Goal: Information Seeking & Learning: Check status

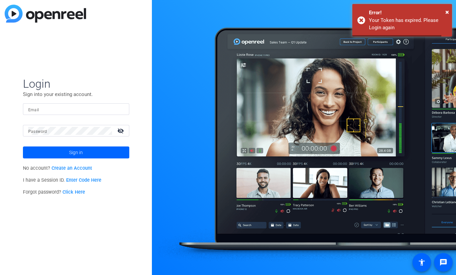
click at [66, 111] on input "Email" at bounding box center [76, 109] width 96 height 8
type input "[EMAIL_ADDRESS][PERSON_NAME][DOMAIN_NAME]"
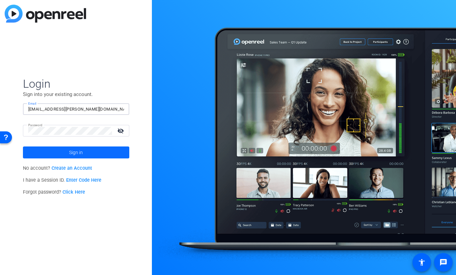
click at [100, 151] on span at bounding box center [76, 152] width 106 height 16
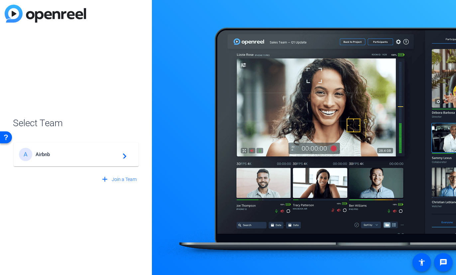
click at [86, 159] on div "A Airbnb navigate_next" at bounding box center [76, 154] width 114 height 13
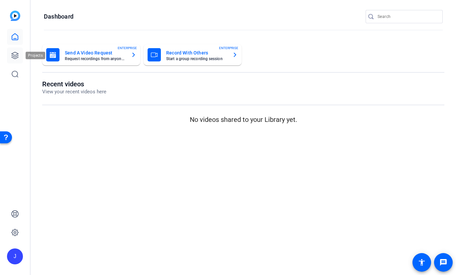
click at [15, 55] on icon at bounding box center [15, 55] width 8 height 8
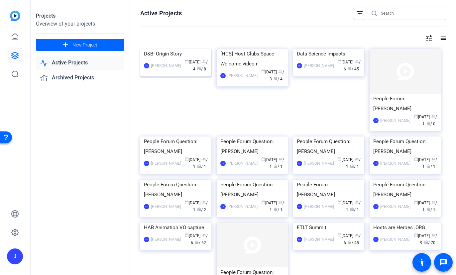
click at [168, 49] on img at bounding box center [175, 49] width 71 height 0
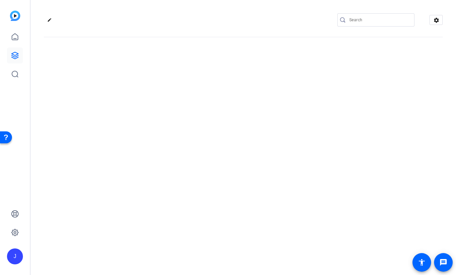
click at [168, 71] on div "edit settings" at bounding box center [243, 137] width 425 height 275
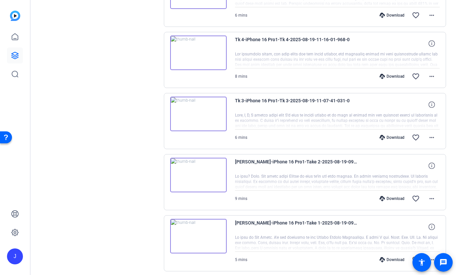
scroll to position [325, 0]
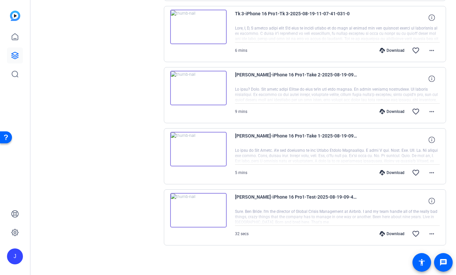
click at [383, 233] on icon at bounding box center [381, 233] width 5 height 5
click at [381, 172] on icon at bounding box center [381, 172] width 5 height 5
click at [381, 112] on icon at bounding box center [381, 111] width 5 height 5
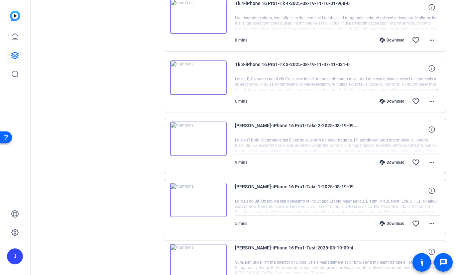
scroll to position [274, 0]
click at [382, 101] on icon at bounding box center [381, 101] width 5 height 5
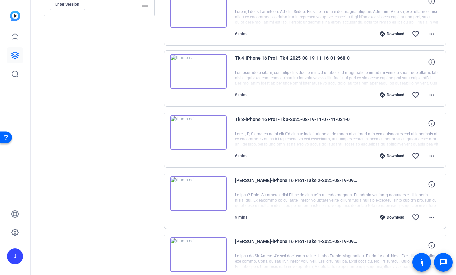
scroll to position [220, 0]
click at [384, 96] on icon at bounding box center [381, 95] width 5 height 5
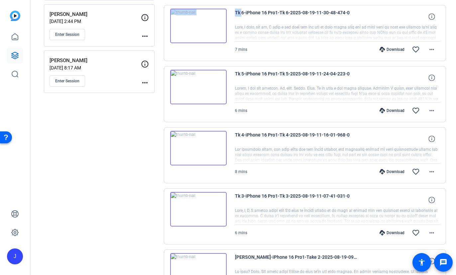
scroll to position [138, 0]
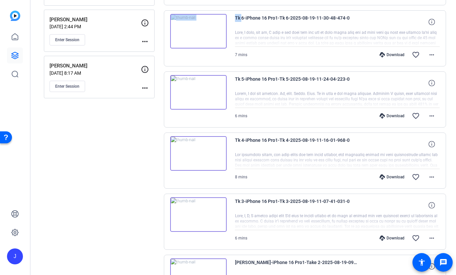
click at [382, 115] on icon at bounding box center [381, 115] width 5 height 5
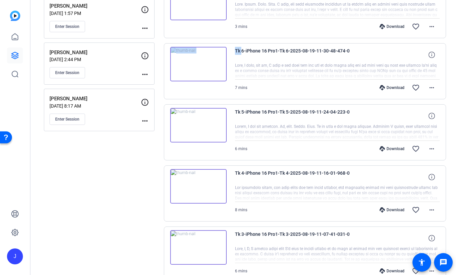
scroll to position [99, 0]
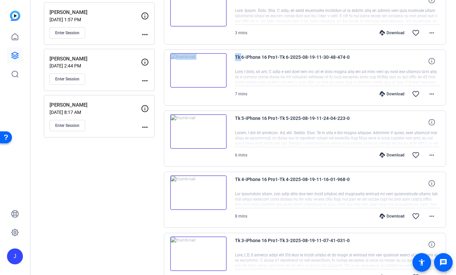
click at [384, 94] on icon at bounding box center [381, 93] width 5 height 5
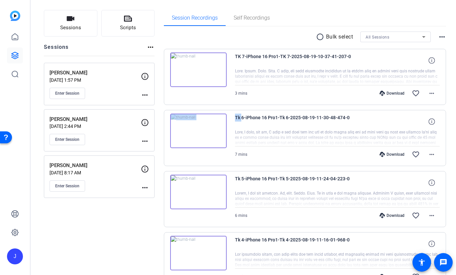
scroll to position [35, 0]
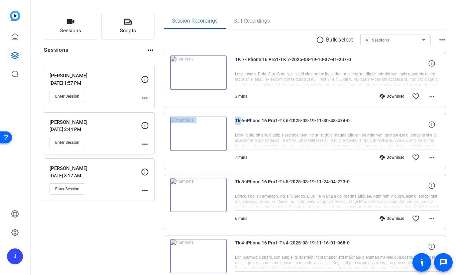
click at [384, 94] on icon at bounding box center [381, 96] width 5 height 5
drag, startPoint x: 46, startPoint y: 166, endPoint x: 78, endPoint y: 168, distance: 32.6
click at [78, 168] on div "[PERSON_NAME] [DATE] 8:17 AM Enter Session more_horiz" at bounding box center [99, 179] width 111 height 43
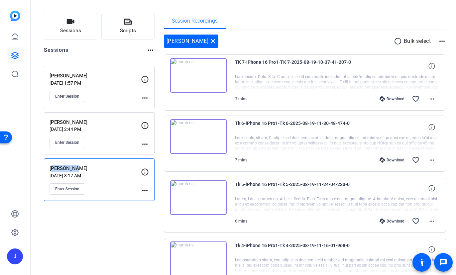
copy p "[PERSON_NAME]"
